Goal: Navigation & Orientation: Find specific page/section

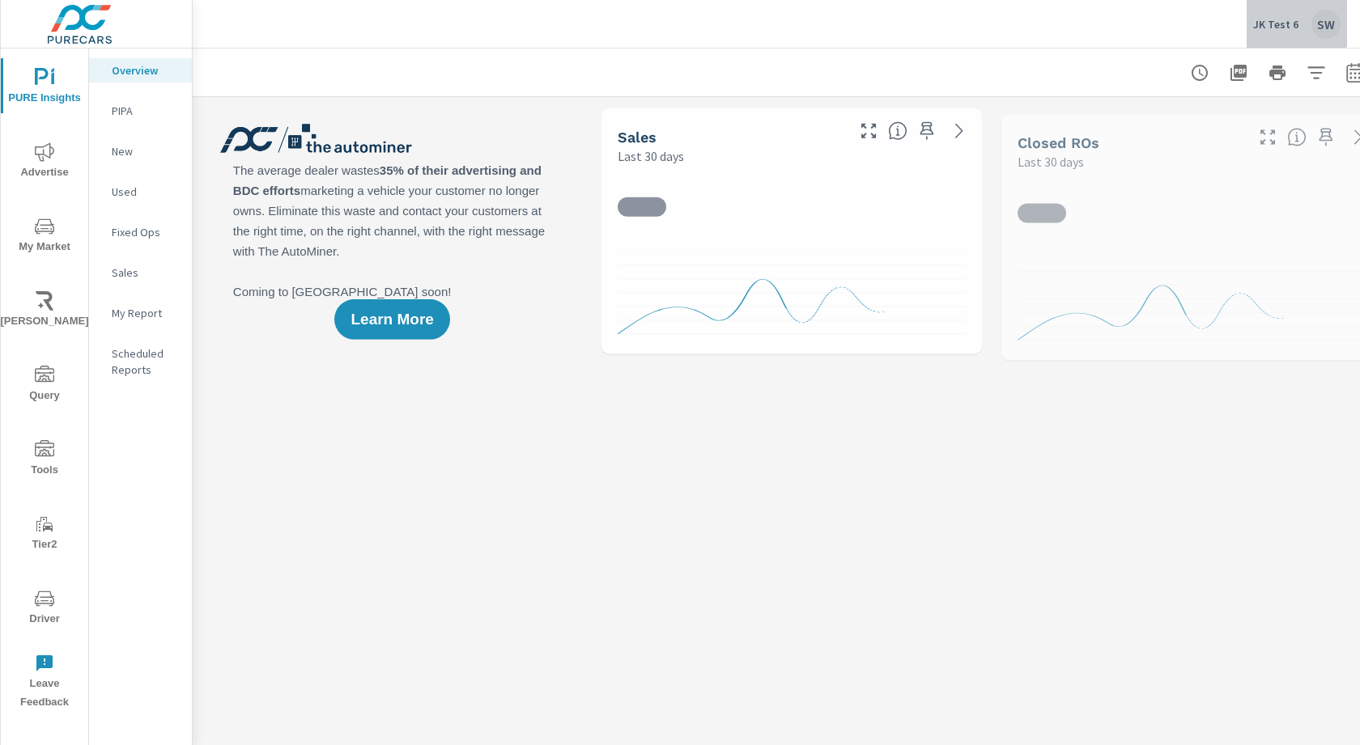
click at [1284, 20] on p "JK Test 6" at bounding box center [1275, 24] width 45 height 15
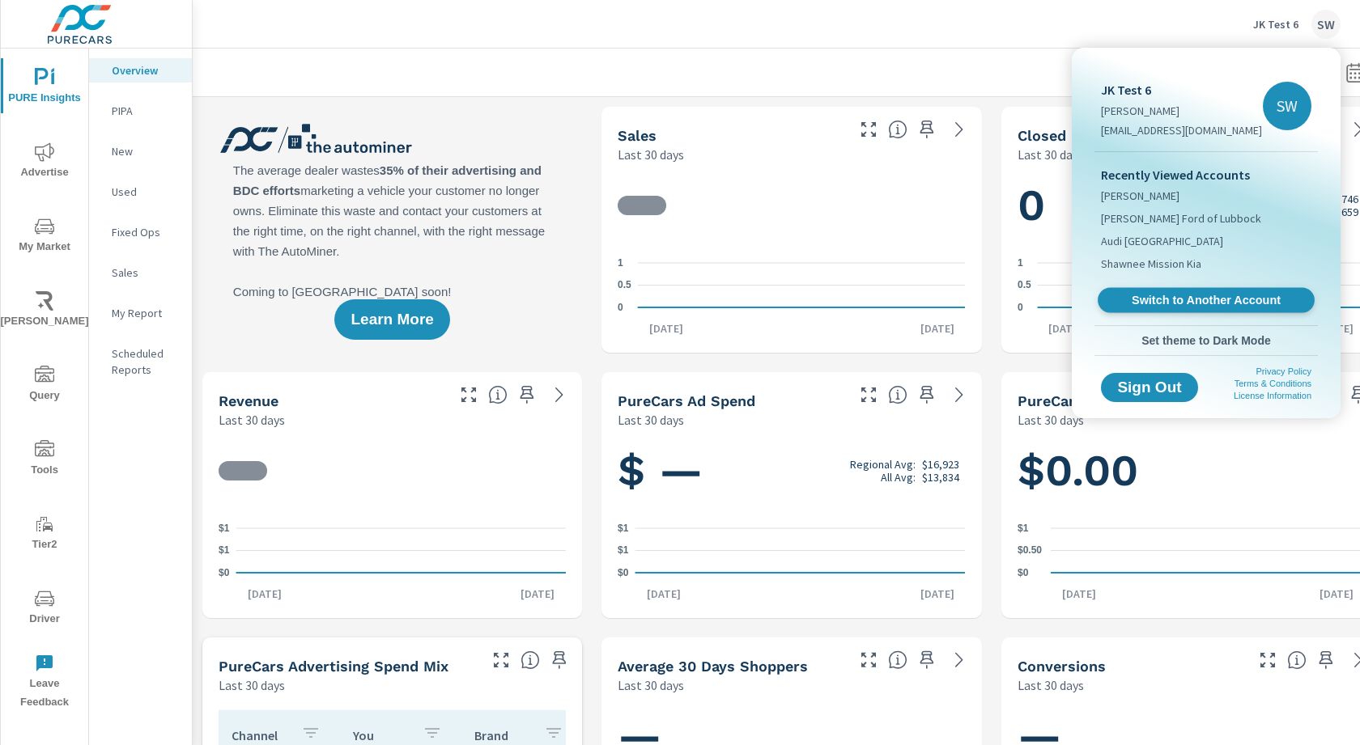
scroll to position [1, 0]
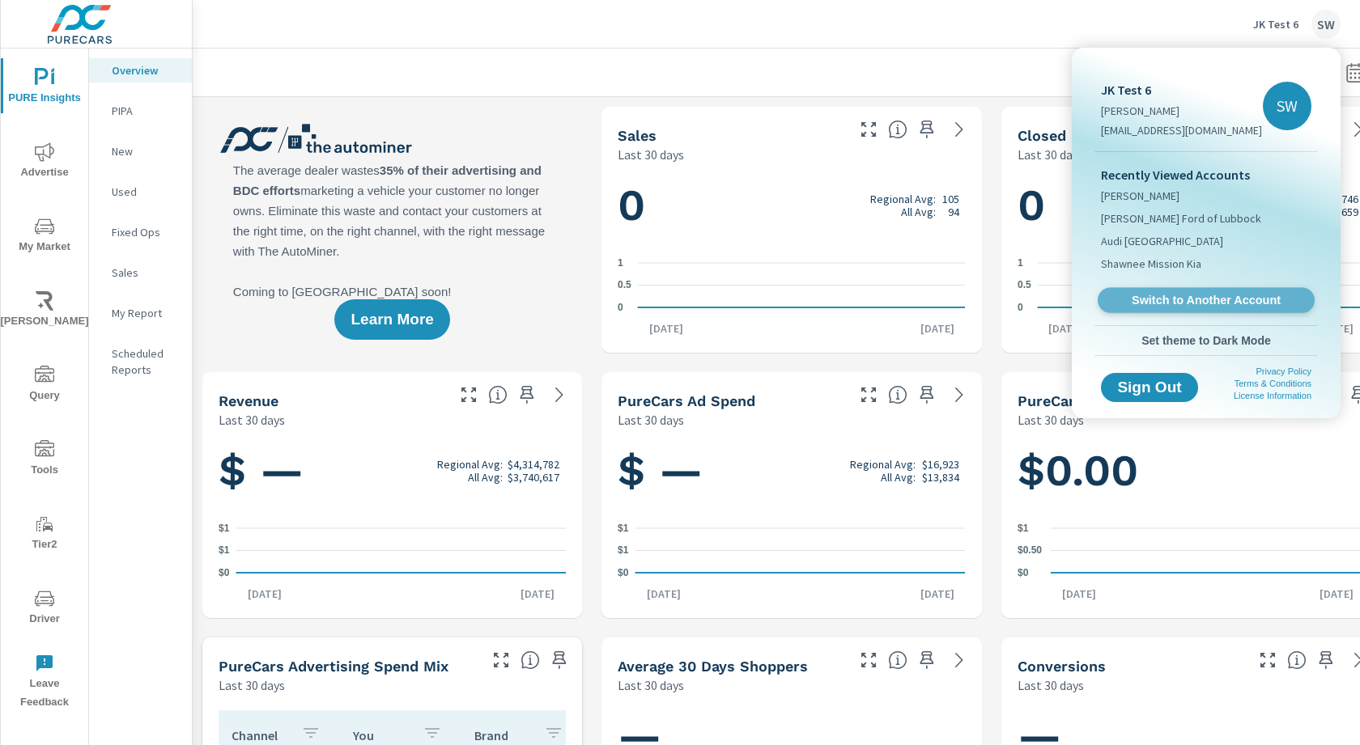
click at [1177, 302] on span "Switch to Another Account" at bounding box center [1205, 300] width 198 height 15
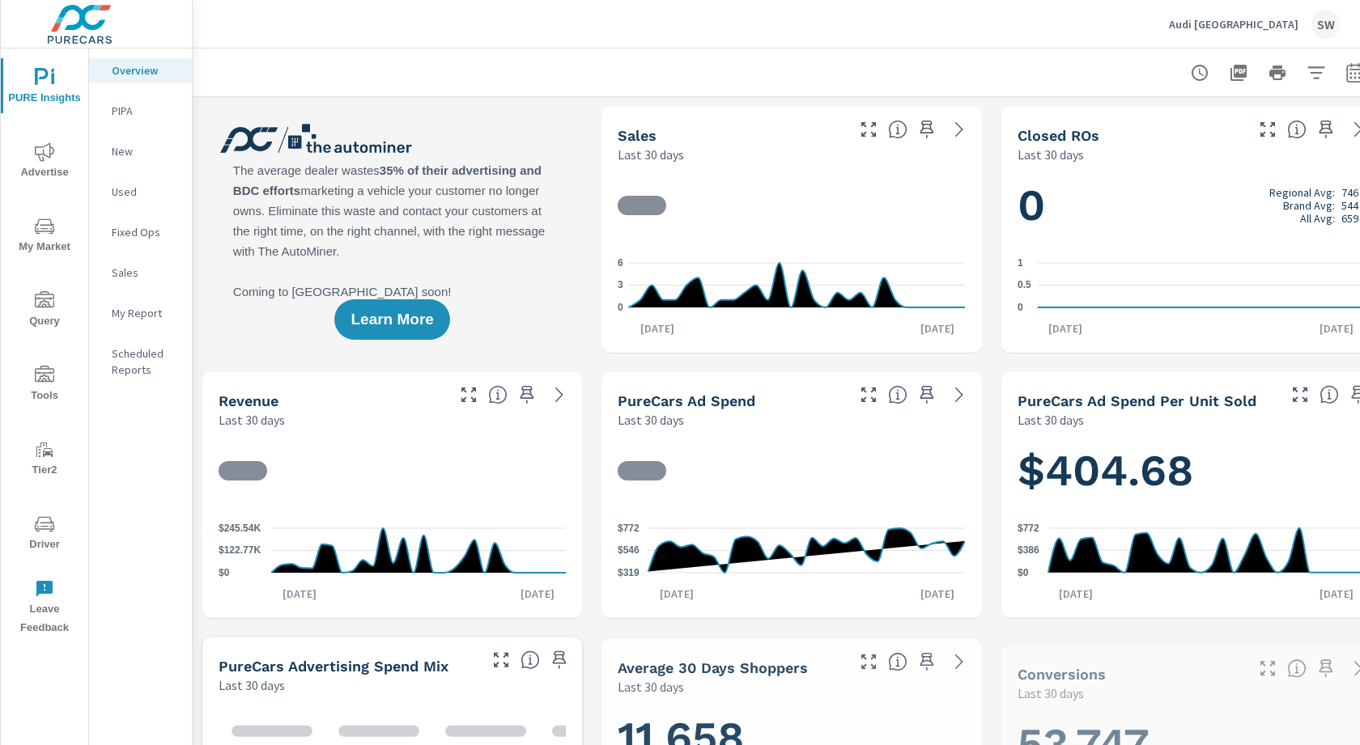
scroll to position [1, 0]
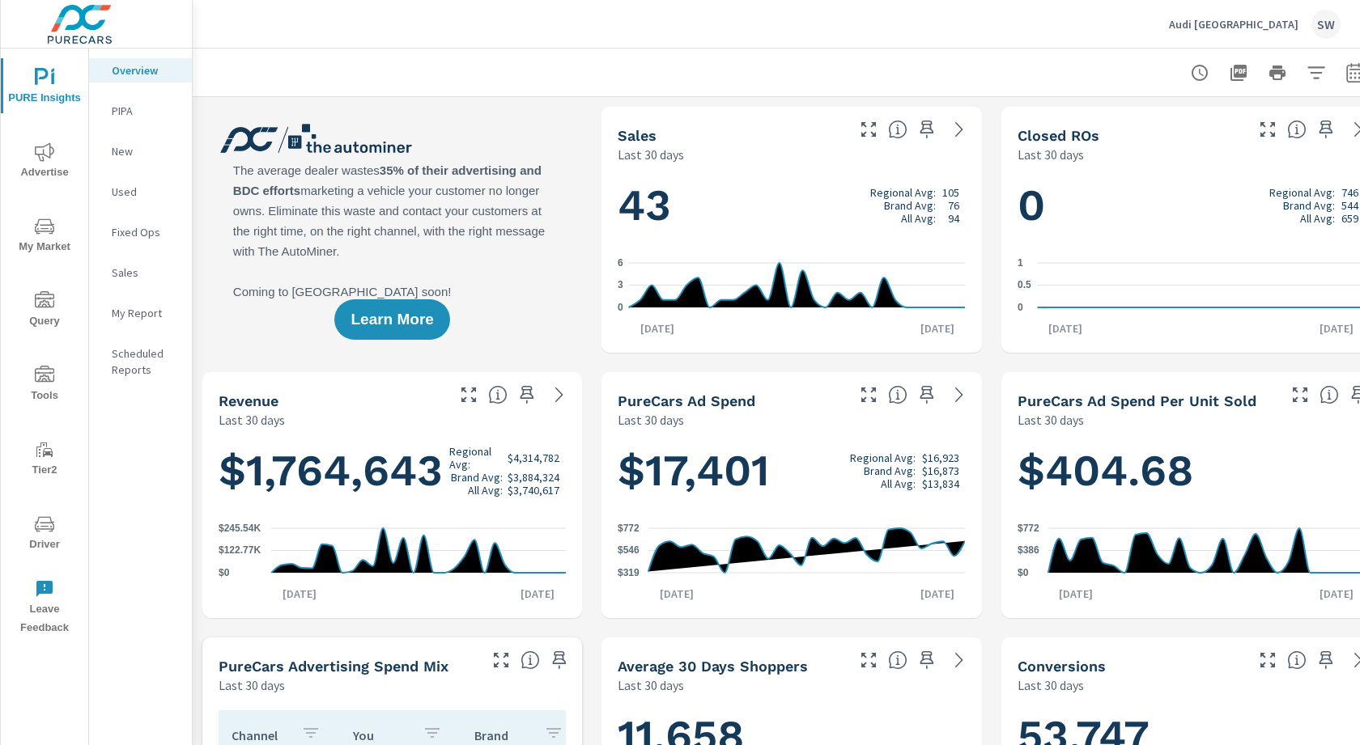
click at [33, 227] on span "My Market" at bounding box center [45, 237] width 78 height 40
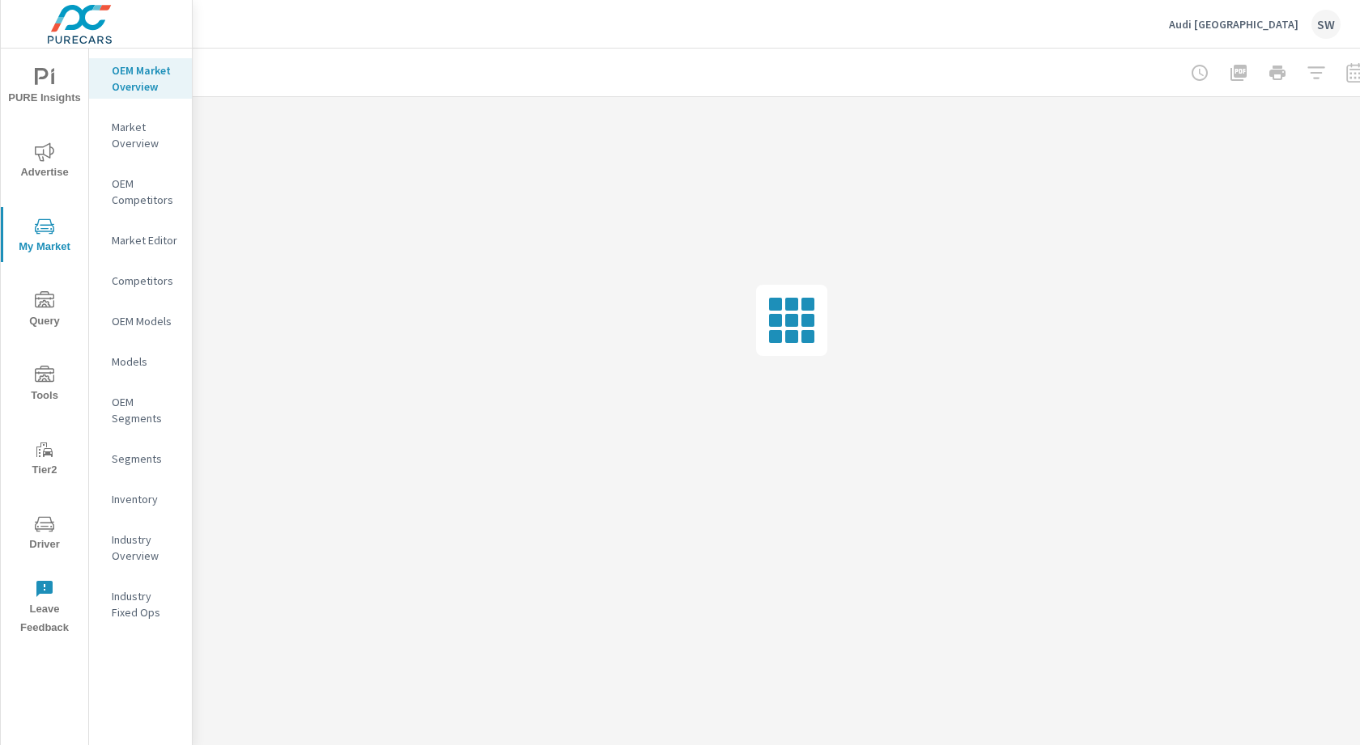
click at [60, 528] on span "Driver" at bounding box center [45, 535] width 78 height 40
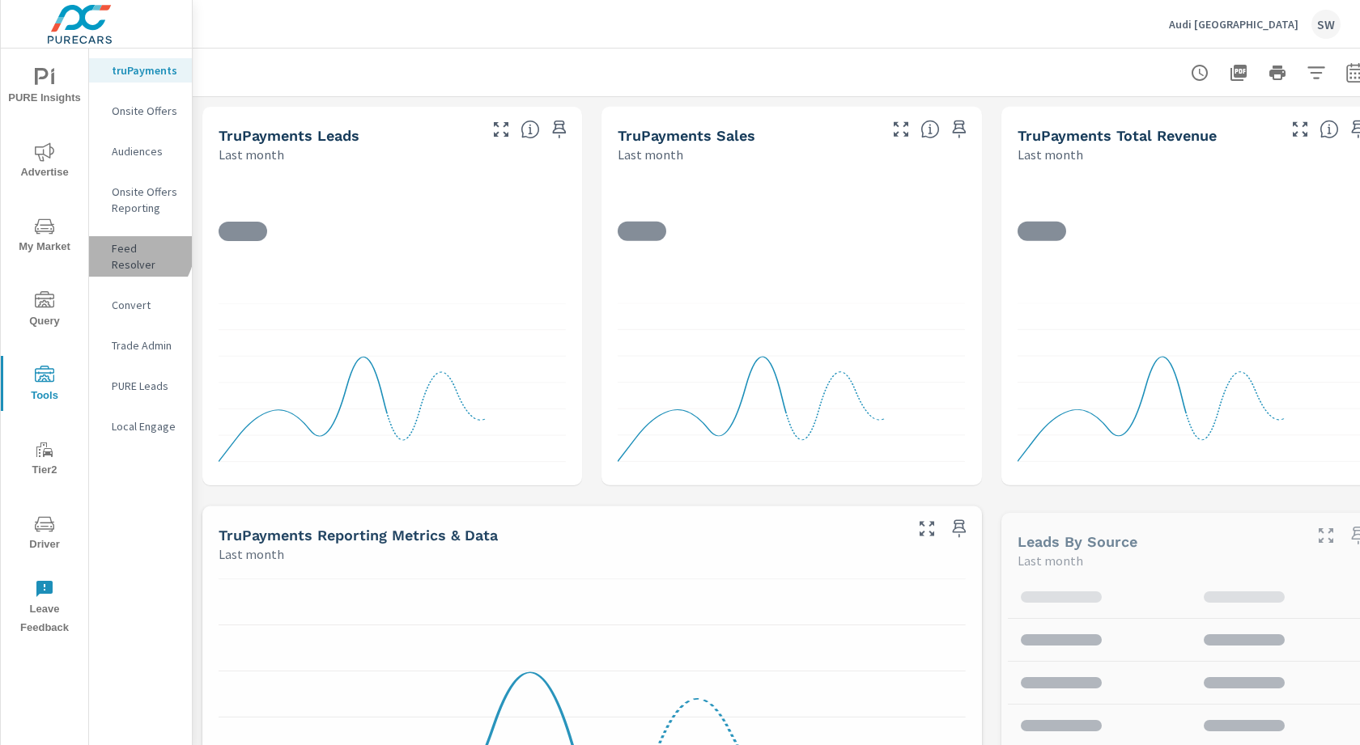
click at [136, 250] on p "Feed Resolver" at bounding box center [145, 256] width 67 height 32
